Goal: Task Accomplishment & Management: Complete application form

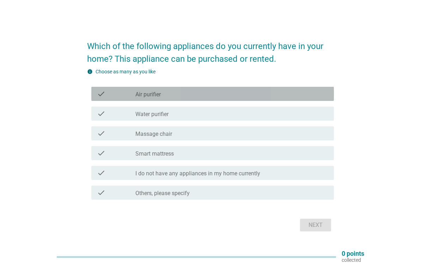
click at [195, 97] on div "check_box_outline_blank Air purifier" at bounding box center [231, 94] width 193 height 8
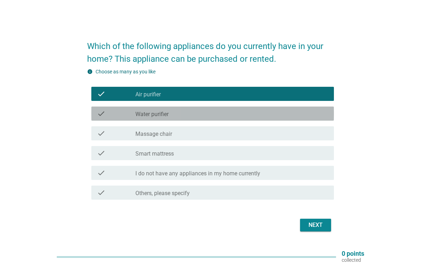
click at [197, 115] on div "check_box_outline_blank Water purifier" at bounding box center [231, 113] width 193 height 8
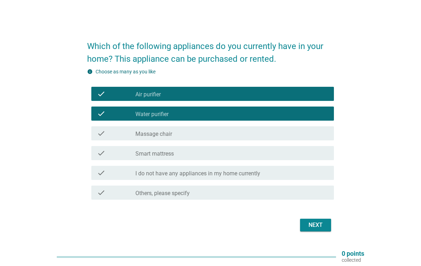
click at [317, 227] on div "Next" at bounding box center [316, 225] width 20 height 8
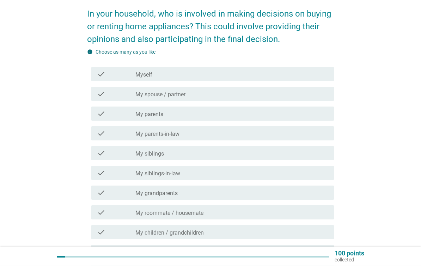
scroll to position [31, 0]
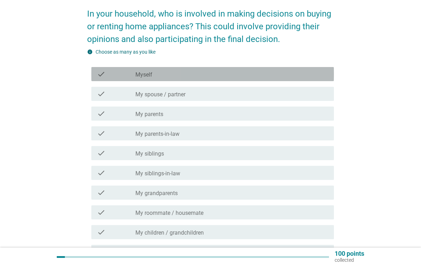
click at [278, 72] on div "check_box_outline_blank Myself" at bounding box center [231, 74] width 193 height 8
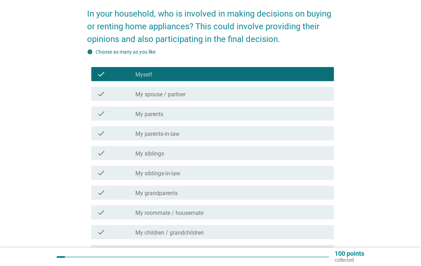
click at [248, 117] on div "check_box_outline_blank My parents" at bounding box center [231, 113] width 193 height 8
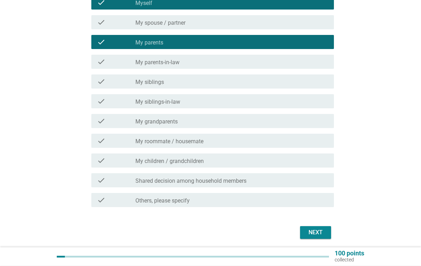
scroll to position [103, 0]
click at [327, 234] on button "Next" at bounding box center [315, 232] width 31 height 13
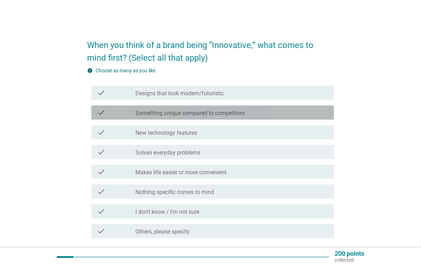
click at [272, 112] on div "check_box_outline_blank Something unique compared to competitors" at bounding box center [231, 112] width 193 height 8
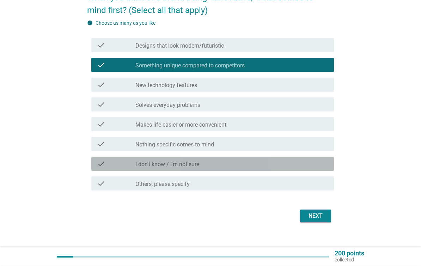
scroll to position [48, 0]
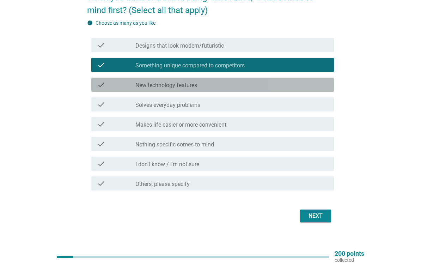
click at [277, 88] on div "check_box_outline_blank New technology features" at bounding box center [231, 84] width 193 height 8
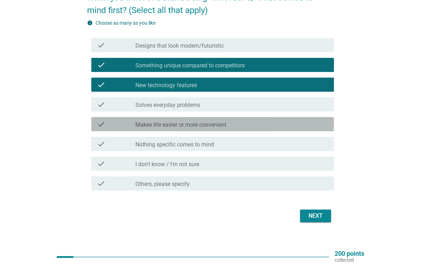
click at [270, 126] on div "check_box_outline_blank Makes life easier or more convenient" at bounding box center [231, 124] width 193 height 8
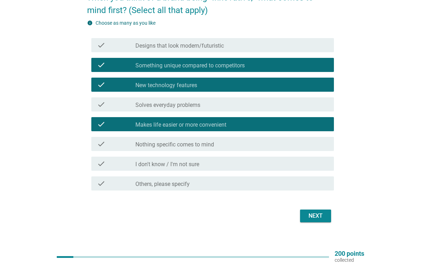
click at [324, 221] on button "Next" at bounding box center [315, 216] width 31 height 13
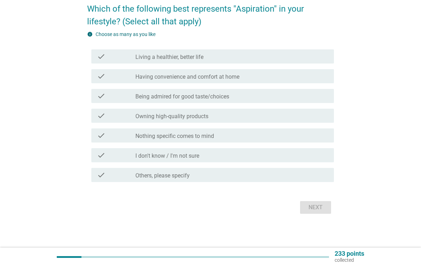
scroll to position [0, 0]
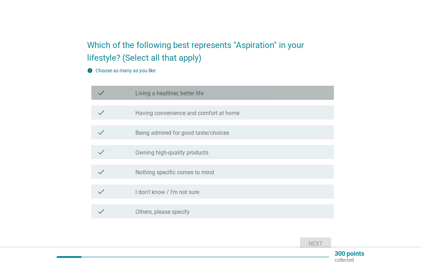
click at [284, 91] on div "check_box_outline_blank Living a healthier, better life" at bounding box center [231, 93] width 193 height 8
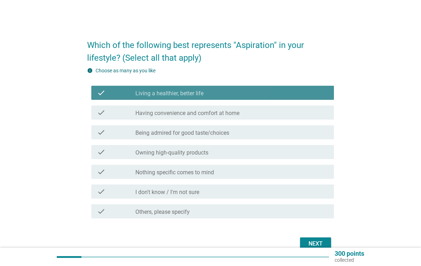
click at [290, 96] on div "check_box_outline_blank Living a healthier, better life" at bounding box center [231, 93] width 193 height 8
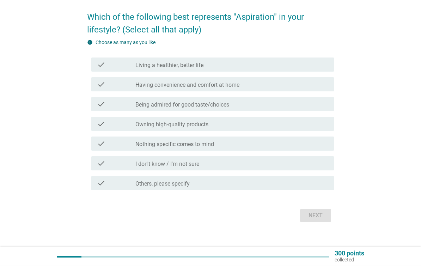
scroll to position [28, 0]
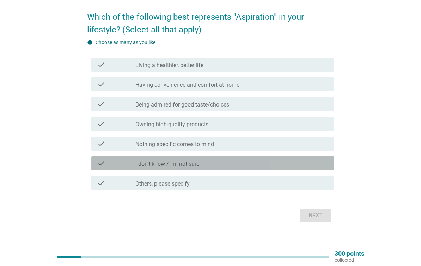
click at [258, 167] on div "check_box_outline_blank I don't know / I'm not sure" at bounding box center [231, 163] width 193 height 8
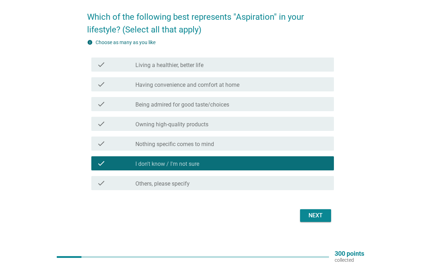
click at [325, 227] on div "Which of the following best represents "Aspiration" in your lifestyle? (Select …" at bounding box center [211, 114] width 258 height 232
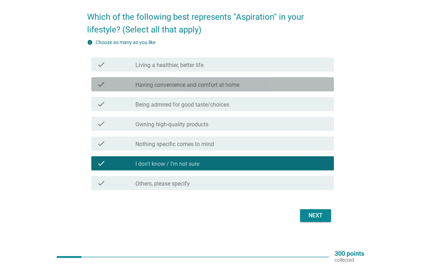
click at [275, 90] on div "check check_box_outline_blank Having convenience and comfort at home" at bounding box center [212, 84] width 243 height 14
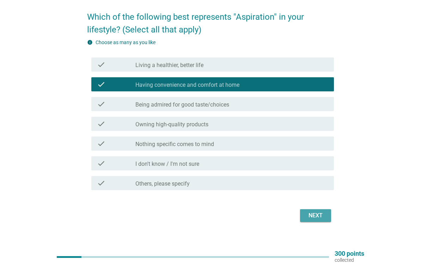
click at [317, 210] on button "Next" at bounding box center [315, 215] width 31 height 13
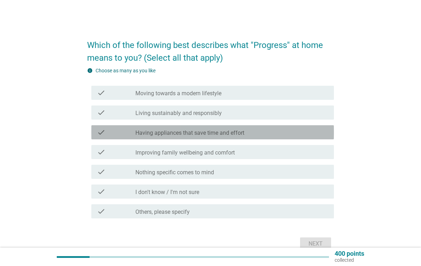
click at [271, 133] on div "check_box_outline_blank Having appliances that save time and effort" at bounding box center [231, 132] width 193 height 8
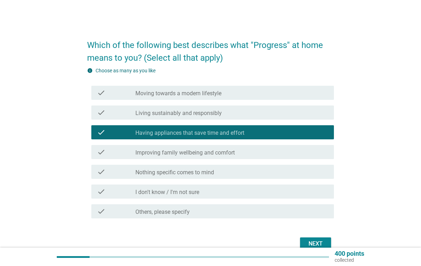
click at [320, 241] on div "Next" at bounding box center [316, 244] width 20 height 8
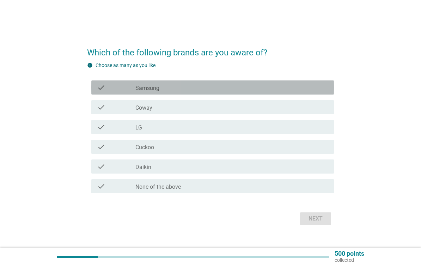
click at [287, 86] on div "check_box_outline_blank Samsung" at bounding box center [231, 87] width 193 height 8
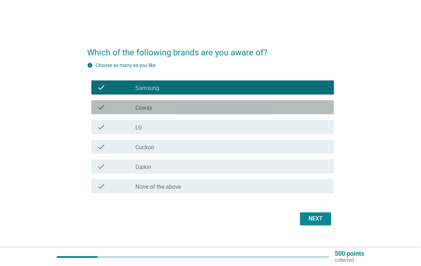
click at [276, 112] on div "check check_box_outline_blank Coway" at bounding box center [212, 107] width 243 height 14
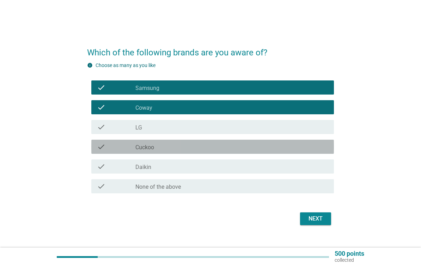
click at [254, 153] on div "check check_box_outline_blank Cuckoo" at bounding box center [212, 147] width 243 height 14
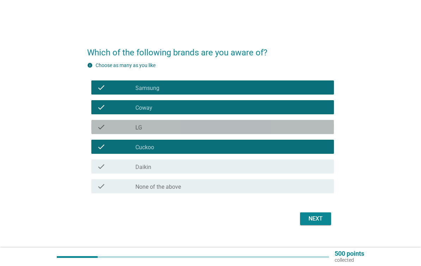
click at [254, 127] on div "check_box_outline_blank LG" at bounding box center [231, 127] width 193 height 8
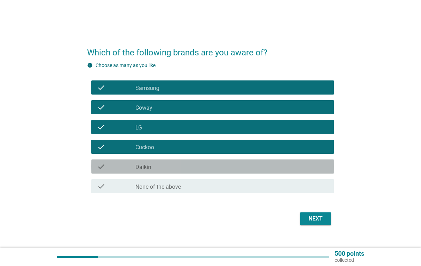
click at [240, 169] on div "check_box_outline_blank Daikin" at bounding box center [231, 166] width 193 height 8
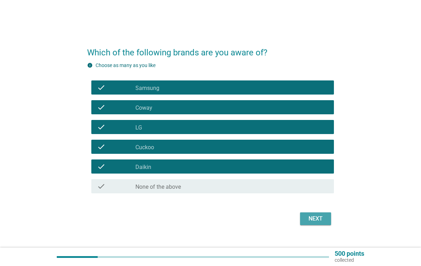
click at [317, 222] on div "Next" at bounding box center [316, 219] width 20 height 8
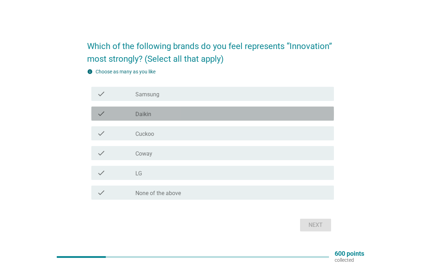
click at [275, 115] on div "check_box_outline_blank Daikin" at bounding box center [231, 113] width 193 height 8
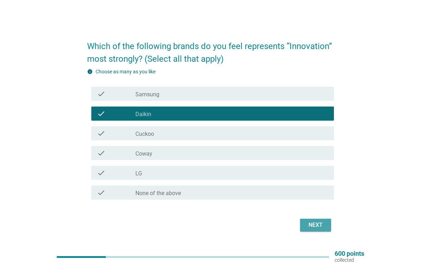
click at [325, 224] on div "Next" at bounding box center [316, 225] width 20 height 8
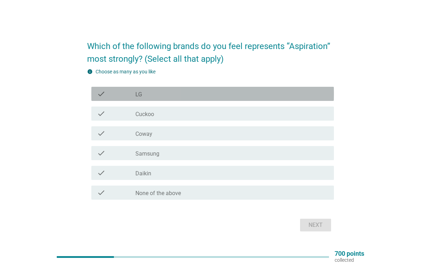
click at [289, 94] on div "check_box LG" at bounding box center [231, 94] width 193 height 8
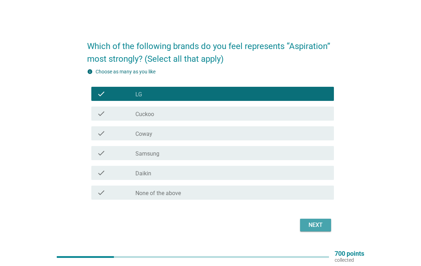
click at [322, 223] on div "Next" at bounding box center [316, 225] width 20 height 8
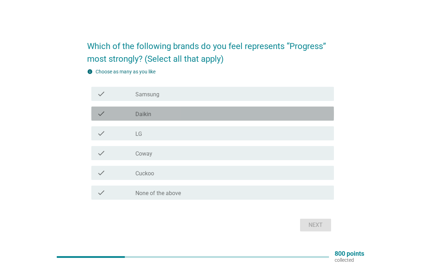
click at [276, 111] on div "check_box Daikin" at bounding box center [231, 113] width 193 height 8
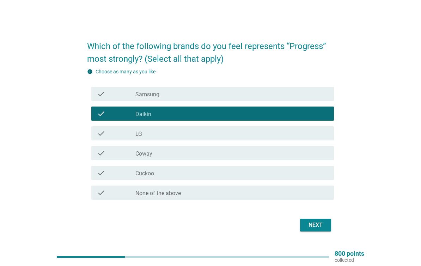
click at [324, 230] on button "Next" at bounding box center [315, 225] width 31 height 13
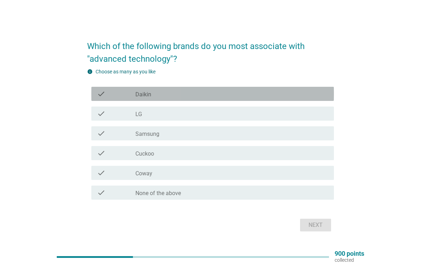
click at [287, 94] on div "check_box Daikin" at bounding box center [231, 94] width 193 height 8
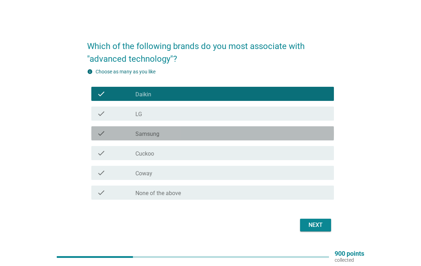
click at [276, 139] on div "check check_box Samsung" at bounding box center [212, 133] width 243 height 14
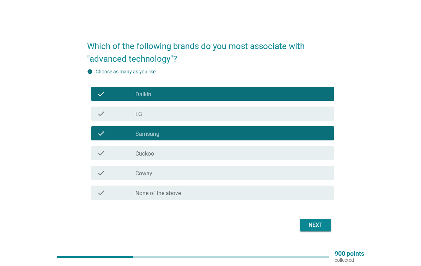
click at [319, 239] on div "Which of the following brands do you most associate with "advanced technology"?…" at bounding box center [211, 133] width 258 height 212
click at [324, 227] on div "Next" at bounding box center [316, 225] width 20 height 8
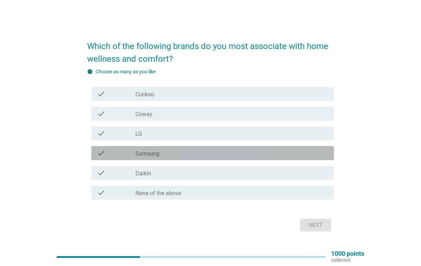
click at [212, 159] on div "check check_box Samsung" at bounding box center [212, 153] width 243 height 14
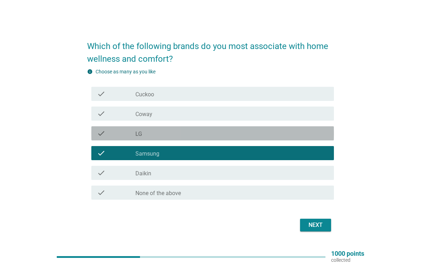
click at [256, 129] on div "check_box LG" at bounding box center [231, 133] width 193 height 8
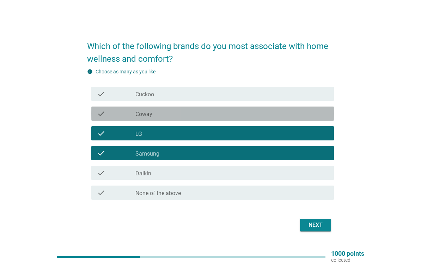
click at [261, 116] on div "check_box Coway" at bounding box center [231, 113] width 193 height 8
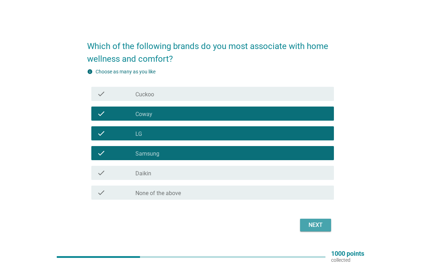
click at [323, 225] on div "Next" at bounding box center [316, 225] width 20 height 8
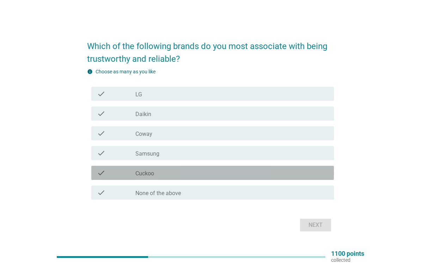
click at [233, 176] on div "check_box Cuckoo" at bounding box center [231, 173] width 193 height 8
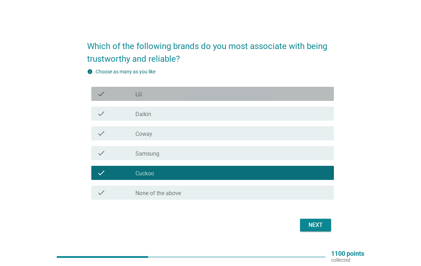
click at [263, 98] on div "check check_box LG" at bounding box center [212, 94] width 243 height 14
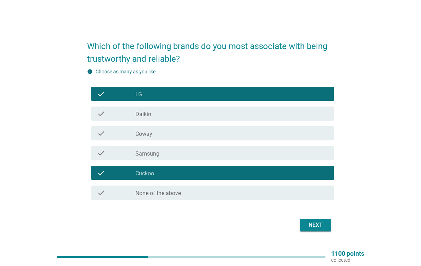
click at [322, 228] on div "Next" at bounding box center [316, 225] width 20 height 8
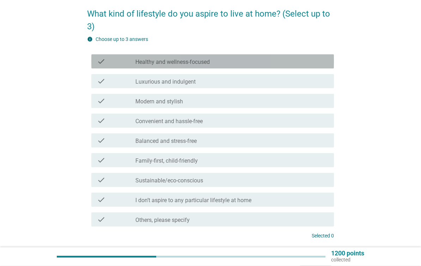
scroll to position [31, 0]
click at [296, 64] on div "check_box_outline_blank Healthy and wellness-focused" at bounding box center [231, 61] width 193 height 8
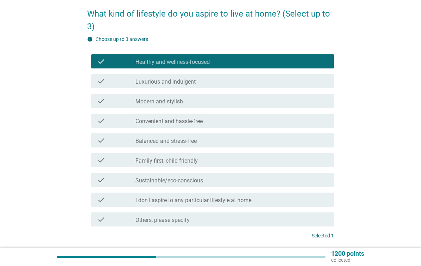
click at [103, 123] on icon "check" at bounding box center [101, 120] width 8 height 8
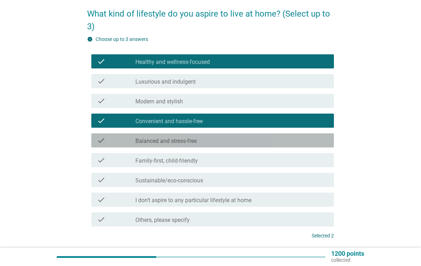
click at [95, 145] on div "check check_box_outline_blank Balanced and stress-free" at bounding box center [212, 140] width 243 height 14
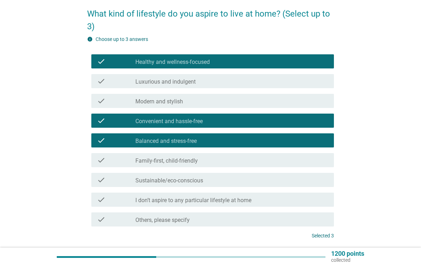
click at [93, 163] on div "check check_box_outline_blank Family-first, child-friendly" at bounding box center [212, 160] width 243 height 14
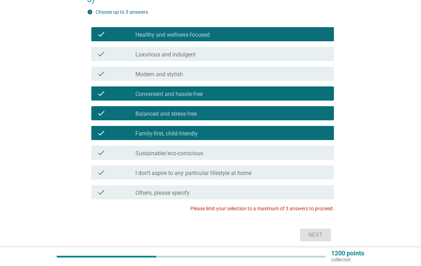
scroll to position [59, 0]
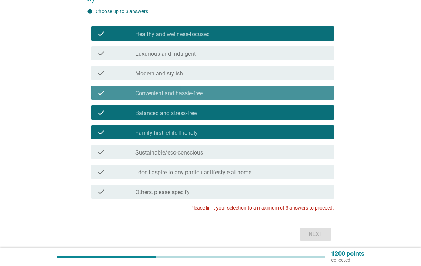
click at [98, 96] on icon "check" at bounding box center [101, 93] width 8 height 8
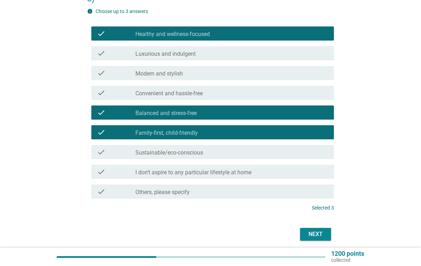
click at [321, 231] on div "Next" at bounding box center [316, 234] width 20 height 8
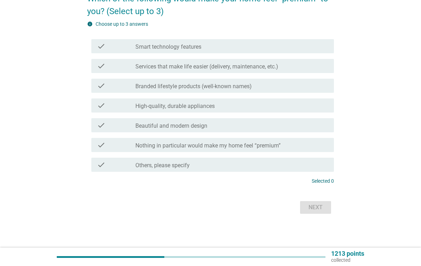
scroll to position [0, 0]
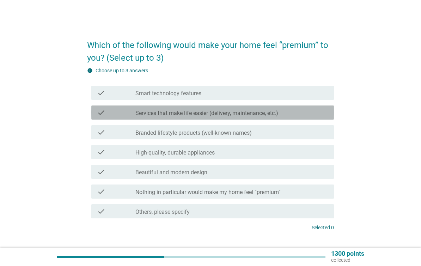
click at [285, 110] on div "check_box_outline_blank Services that make life easier (delivery, maintenance, …" at bounding box center [231, 112] width 193 height 8
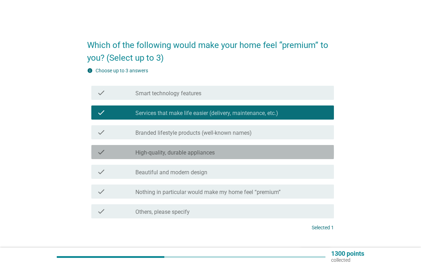
click at [279, 150] on div "check_box_outline_blank High-quality, durable appliances" at bounding box center [231, 152] width 193 height 8
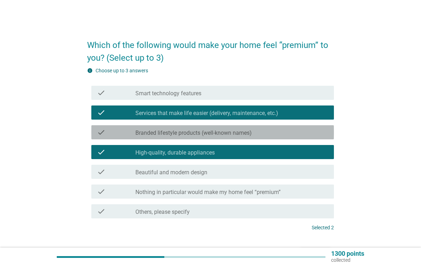
click at [300, 132] on div "check_box_outline_blank Branded lifestyle products (well-known names)" at bounding box center [231, 132] width 193 height 8
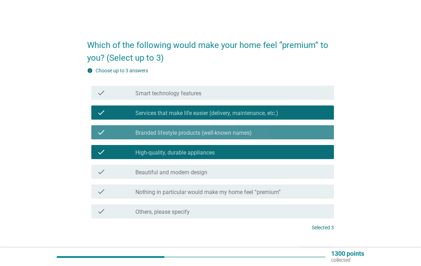
click at [106, 135] on div "check" at bounding box center [116, 132] width 38 height 8
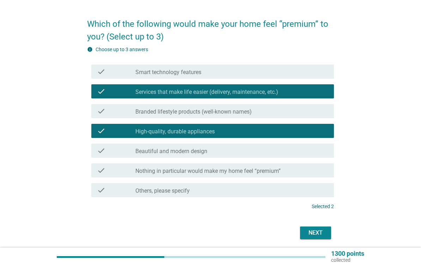
scroll to position [47, 0]
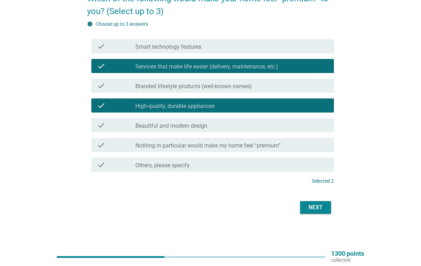
click at [318, 208] on div "Next" at bounding box center [316, 207] width 20 height 8
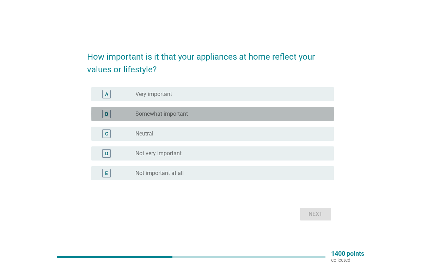
click at [103, 115] on div "B" at bounding box center [106, 114] width 8 height 8
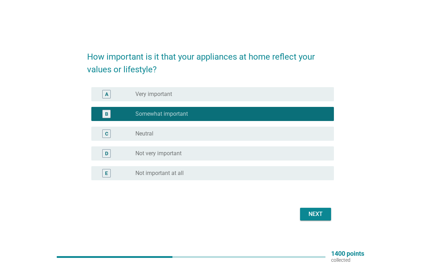
click at [315, 206] on div "Next" at bounding box center [210, 214] width 247 height 17
click at [319, 213] on div "Next" at bounding box center [316, 214] width 20 height 8
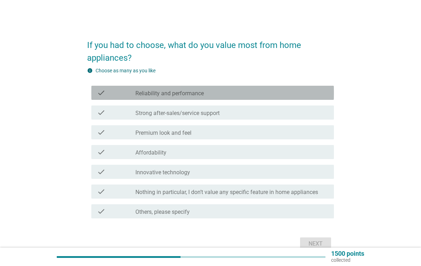
click at [96, 94] on div "check check_box_outline_blank Reliability and performance" at bounding box center [212, 93] width 243 height 14
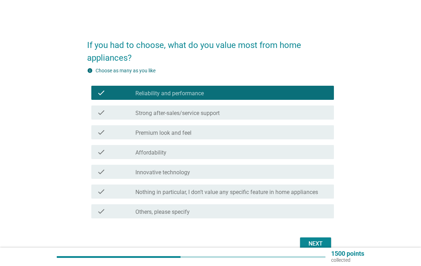
click at [101, 112] on icon "check" at bounding box center [101, 112] width 8 height 8
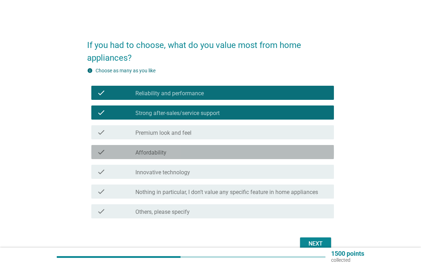
click at [101, 152] on icon "check" at bounding box center [101, 152] width 8 height 8
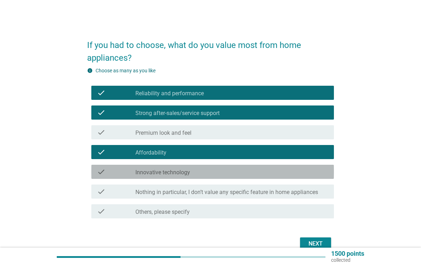
click at [93, 170] on div "check check_box_outline_blank Innovative technology" at bounding box center [212, 172] width 243 height 14
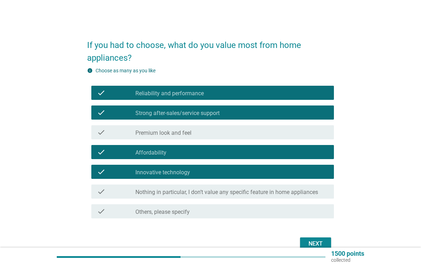
click at [322, 239] on button "Next" at bounding box center [315, 243] width 31 height 13
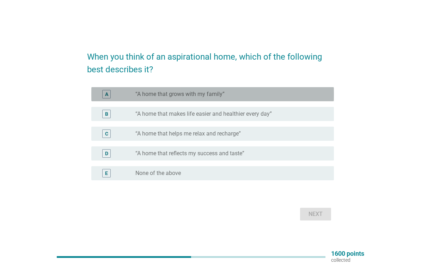
click at [97, 95] on div "A" at bounding box center [106, 94] width 19 height 8
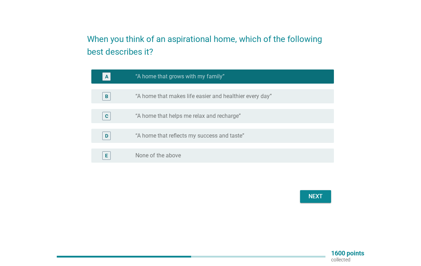
click at [328, 203] on button "Next" at bounding box center [315, 197] width 31 height 13
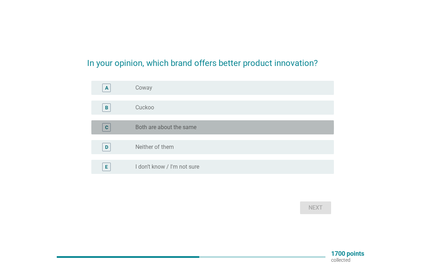
click at [106, 128] on div "C" at bounding box center [106, 127] width 3 height 7
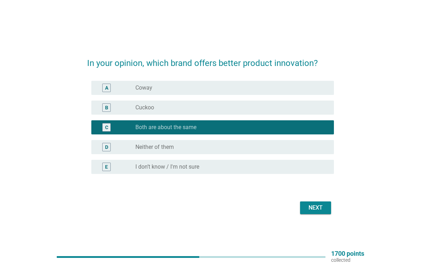
click at [328, 206] on button "Next" at bounding box center [315, 207] width 31 height 13
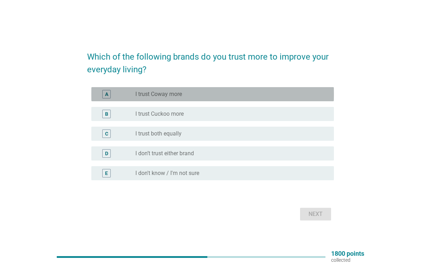
click at [104, 101] on div "A radio_button_unchecked I trust Coway more" at bounding box center [212, 94] width 243 height 14
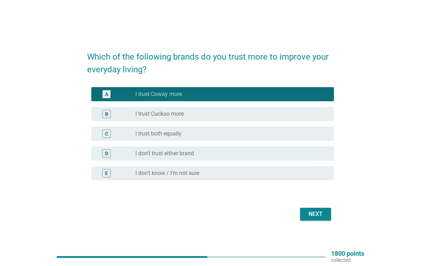
click at [320, 209] on button "Next" at bounding box center [315, 214] width 31 height 13
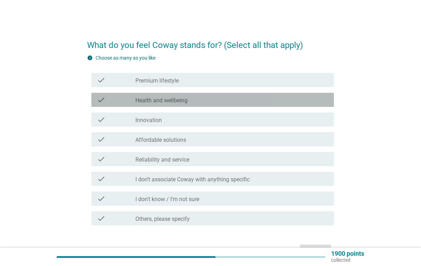
click at [104, 100] on icon "check" at bounding box center [101, 100] width 8 height 8
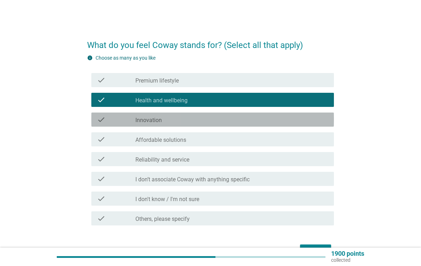
click at [103, 125] on div "check check_box_outline_blank Innovation" at bounding box center [212, 120] width 243 height 14
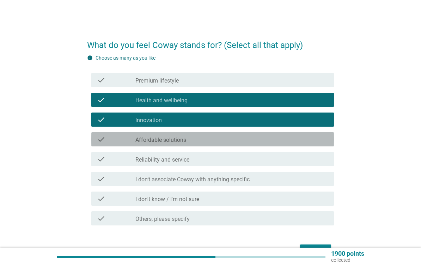
click at [105, 140] on icon "check" at bounding box center [101, 139] width 8 height 8
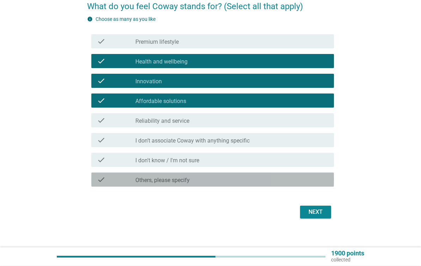
scroll to position [43, 0]
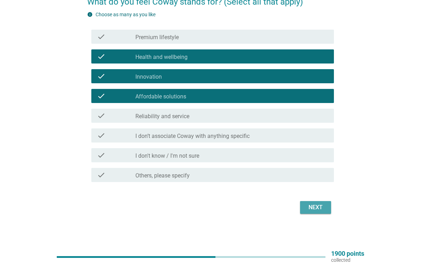
click at [316, 209] on div "Next" at bounding box center [316, 207] width 20 height 8
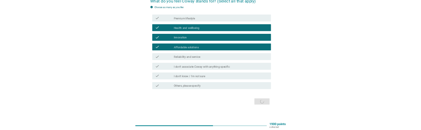
scroll to position [0, 0]
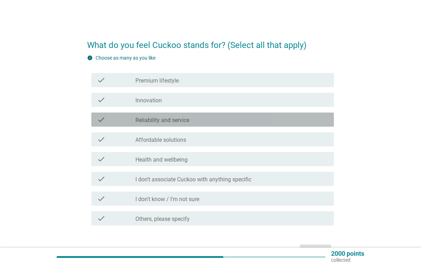
click at [103, 120] on icon "check" at bounding box center [101, 119] width 8 height 8
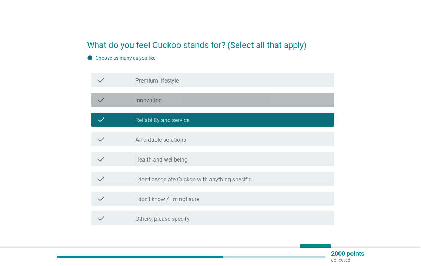
click at [98, 102] on icon "check" at bounding box center [101, 100] width 8 height 8
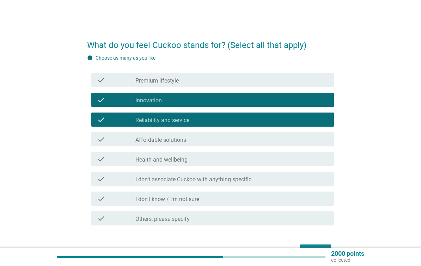
click at [103, 156] on icon "check" at bounding box center [101, 159] width 8 height 8
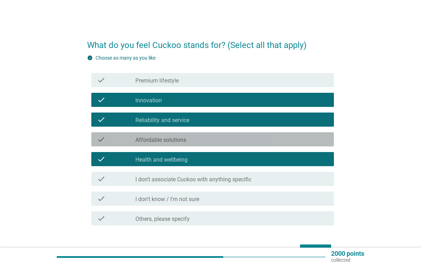
click at [103, 140] on icon "check" at bounding box center [101, 139] width 8 height 8
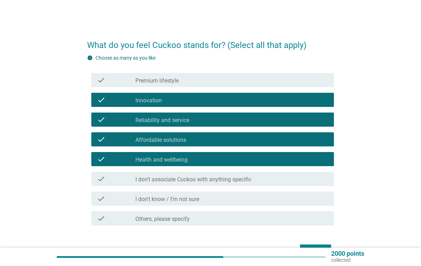
click at [315, 246] on button "Next" at bounding box center [315, 251] width 31 height 13
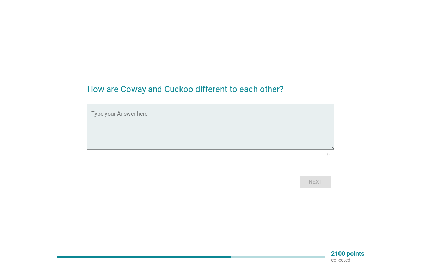
click at [99, 133] on textarea "Type your Answer here" at bounding box center [212, 131] width 243 height 37
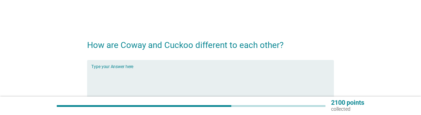
type textarea "d"
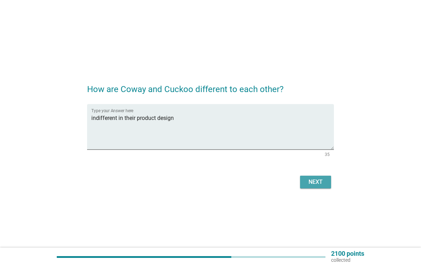
type textarea "indifferent in their product design"
click at [315, 182] on div "Next" at bounding box center [316, 182] width 20 height 8
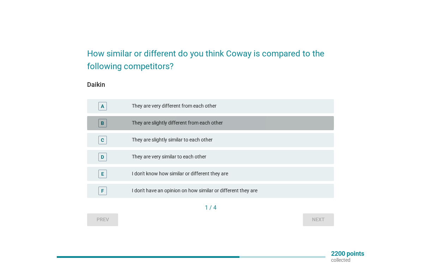
click at [118, 127] on div "B" at bounding box center [112, 123] width 39 height 8
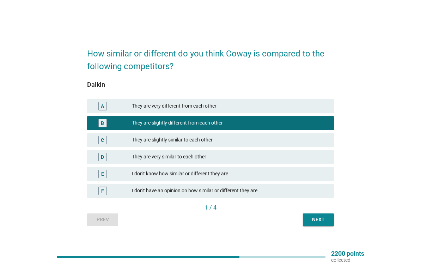
click at [326, 222] on div "Next" at bounding box center [319, 219] width 20 height 7
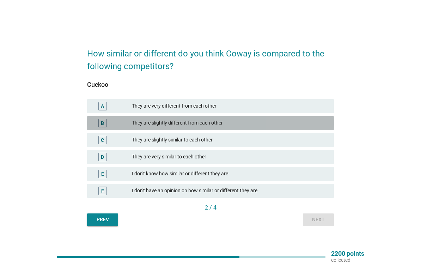
click at [128, 127] on div "B" at bounding box center [112, 123] width 39 height 8
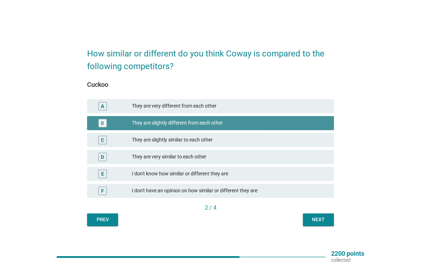
click at [328, 218] on div "Next" at bounding box center [319, 219] width 20 height 7
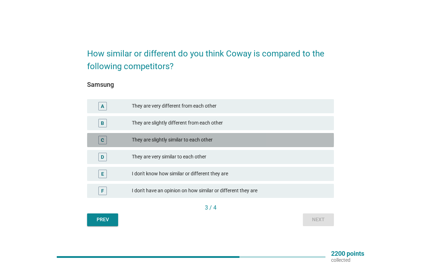
click at [129, 140] on div "C" at bounding box center [112, 140] width 39 height 8
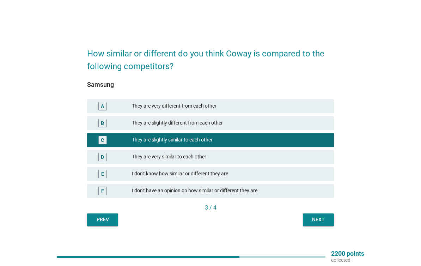
click at [327, 219] on div "Next" at bounding box center [319, 219] width 20 height 7
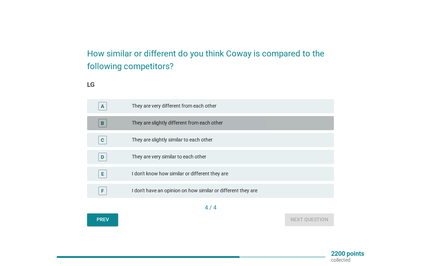
click at [124, 121] on div "B" at bounding box center [112, 123] width 39 height 8
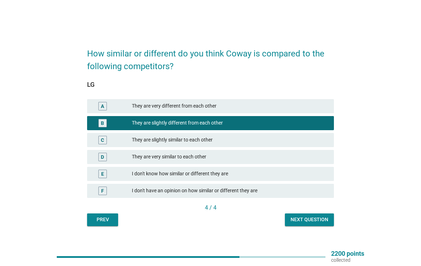
click at [326, 221] on div "Next question" at bounding box center [310, 219] width 38 height 7
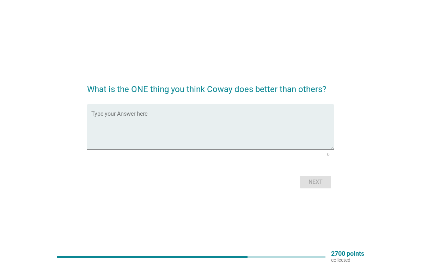
click at [102, 132] on textarea "Type your Answer here" at bounding box center [212, 131] width 243 height 37
type textarea "More affordable"
click at [317, 180] on div "Next" at bounding box center [316, 182] width 20 height 8
click at [101, 136] on textarea "Type your Answer here" at bounding box center [212, 131] width 243 height 37
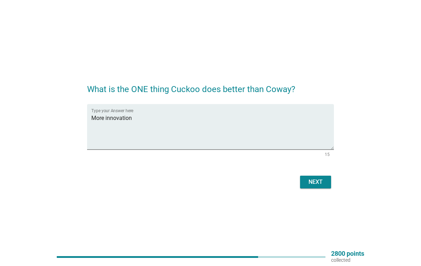
type textarea "More innovation"
click at [317, 181] on div "Next" at bounding box center [316, 182] width 20 height 8
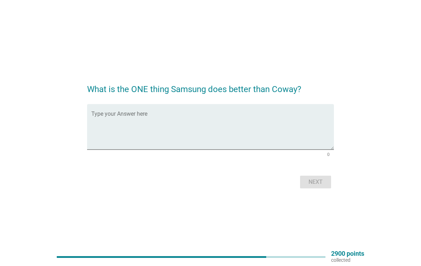
click at [305, 134] on textarea "Type your Answer here" at bounding box center [212, 131] width 243 height 37
type textarea "more popular"
click at [314, 186] on div "Next" at bounding box center [316, 182] width 20 height 8
click at [102, 134] on textarea "Type your Answer here" at bounding box center [212, 131] width 243 height 37
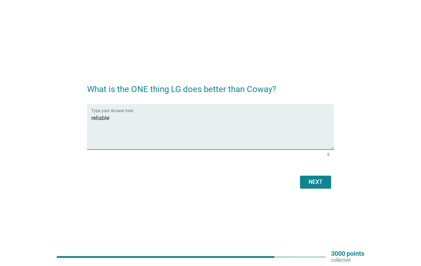
type textarea "reliable"
click at [317, 179] on div "Next" at bounding box center [316, 182] width 20 height 8
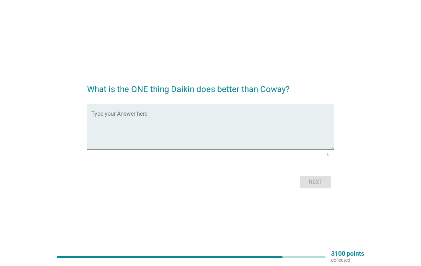
click at [110, 130] on textarea "Type your Answer here" at bounding box center [212, 131] width 243 height 37
type textarea "more product variation"
click at [313, 187] on button "Next" at bounding box center [315, 182] width 31 height 13
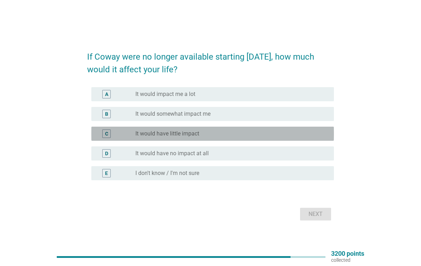
click at [107, 138] on div "C radio_button_unchecked It would have little impact" at bounding box center [212, 134] width 243 height 14
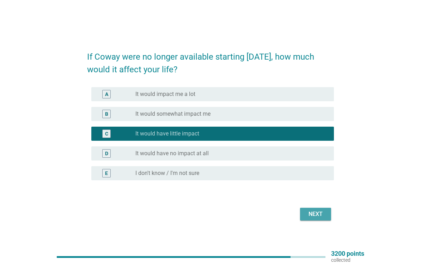
click at [323, 215] on div "Next" at bounding box center [316, 214] width 20 height 8
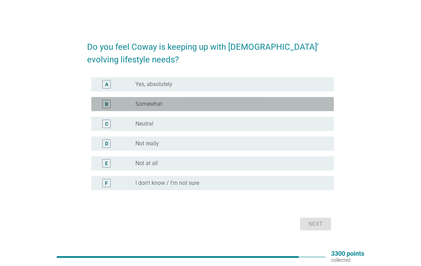
click at [104, 110] on div "B radio_button_unchecked Somewhat" at bounding box center [212, 104] width 243 height 14
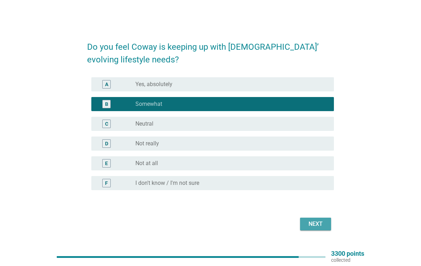
click at [321, 224] on div "Next" at bounding box center [316, 224] width 20 height 8
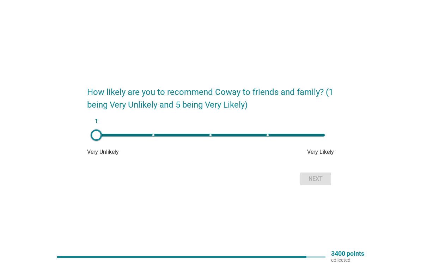
click at [259, 132] on div "1" at bounding box center [211, 135] width 240 height 14
type input "4"
click at [312, 183] on button "Next" at bounding box center [315, 179] width 31 height 13
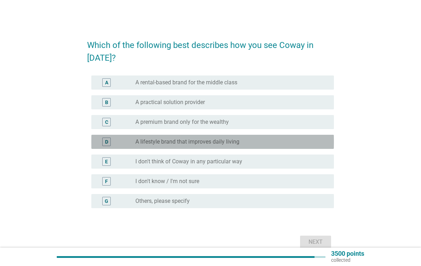
click at [291, 139] on div "radio_button_unchecked A lifestyle brand that improves daily living" at bounding box center [228, 141] width 187 height 7
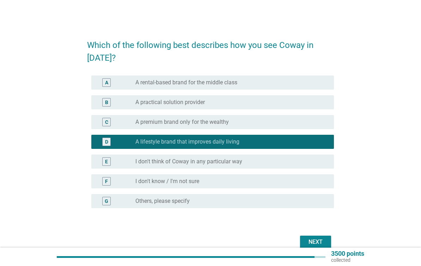
click at [320, 239] on div "Next" at bounding box center [316, 242] width 20 height 8
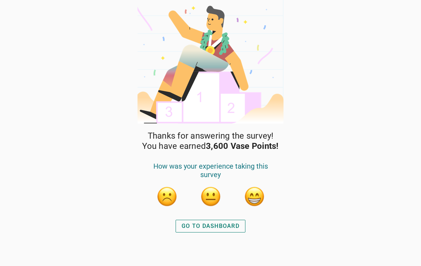
click at [258, 197] on button "button" at bounding box center [254, 196] width 21 height 21
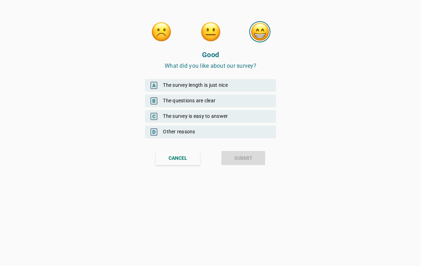
click at [246, 87] on div "A The survey length is just nice" at bounding box center [210, 85] width 131 height 13
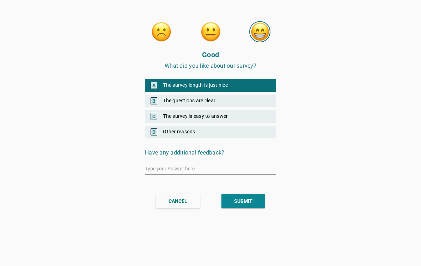
click at [255, 197] on button "SUBMIT" at bounding box center [244, 201] width 44 height 14
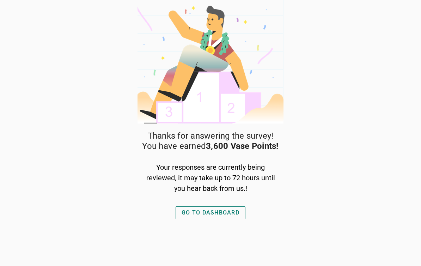
click at [229, 212] on div "GO TO DASHBOARD" at bounding box center [211, 213] width 58 height 8
